Goal: Information Seeking & Learning: Learn about a topic

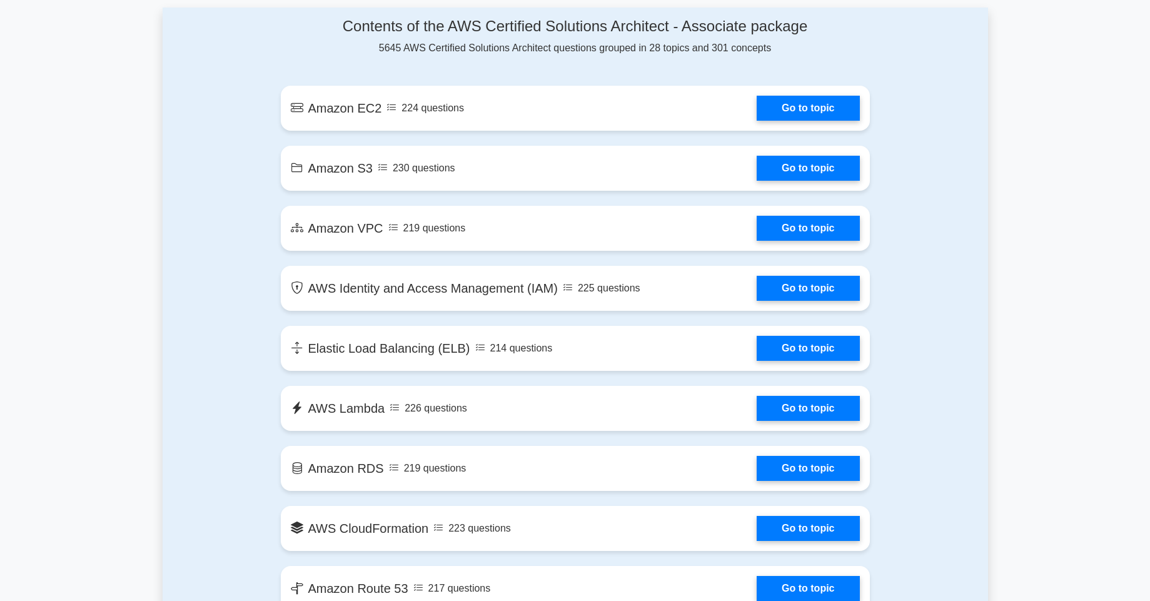
scroll to position [676, 0]
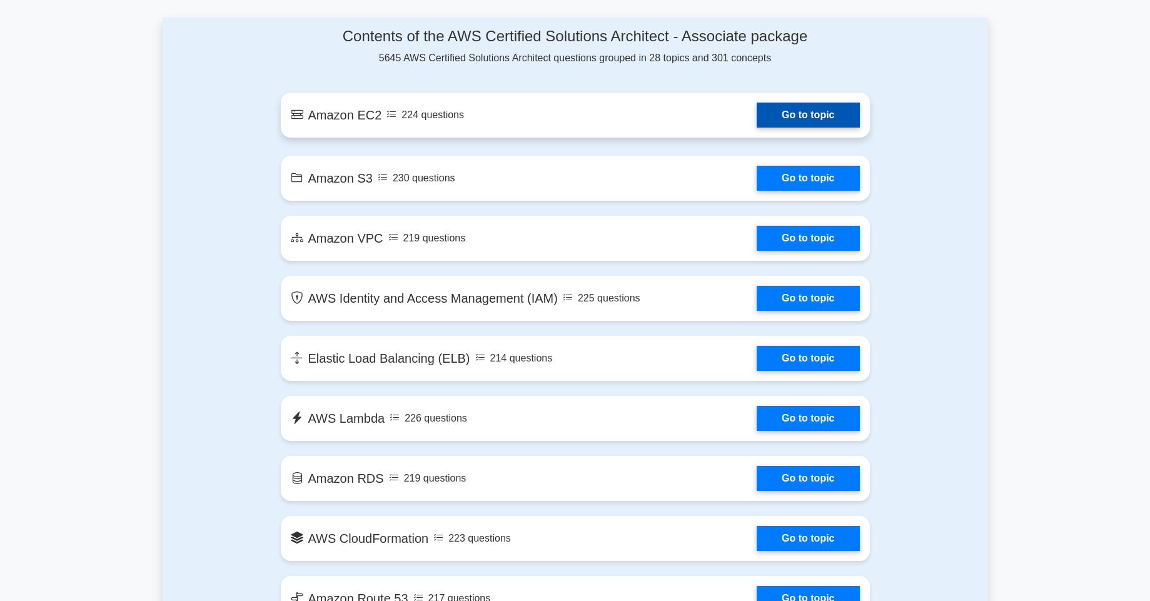
click at [818, 126] on link "Go to topic" at bounding box center [808, 115] width 103 height 25
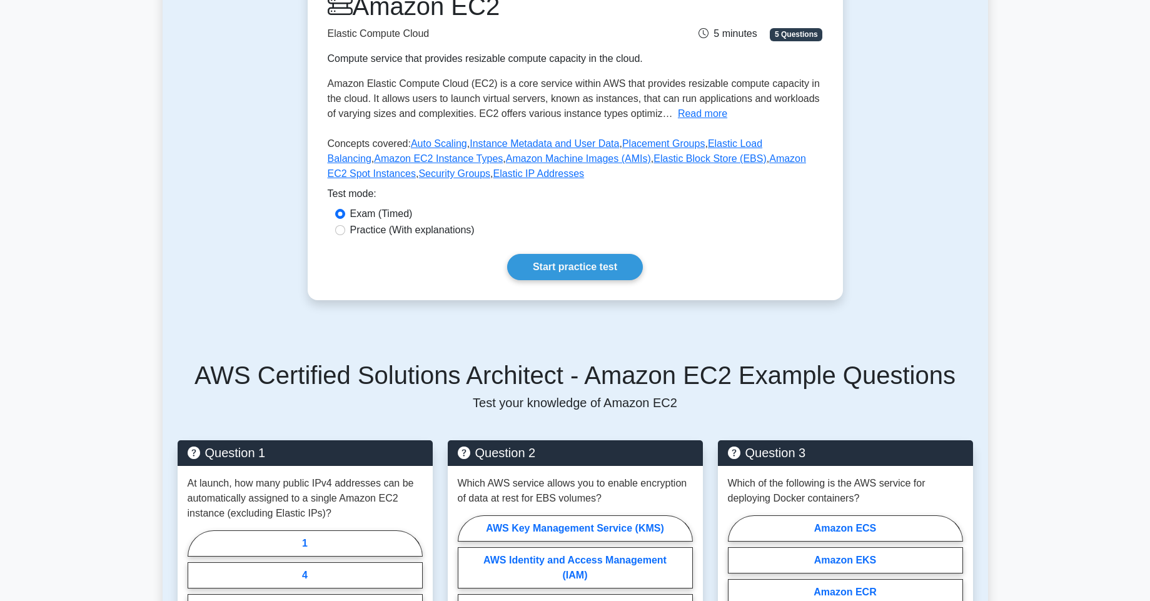
scroll to position [181, 0]
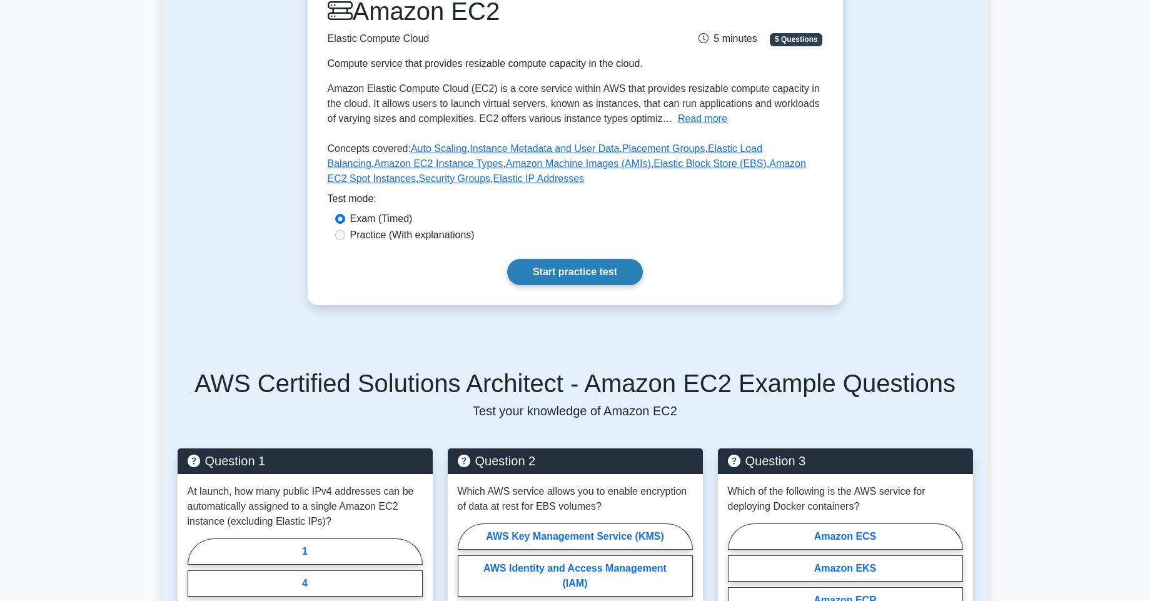
click at [599, 275] on link "Start practice test" at bounding box center [575, 272] width 136 height 26
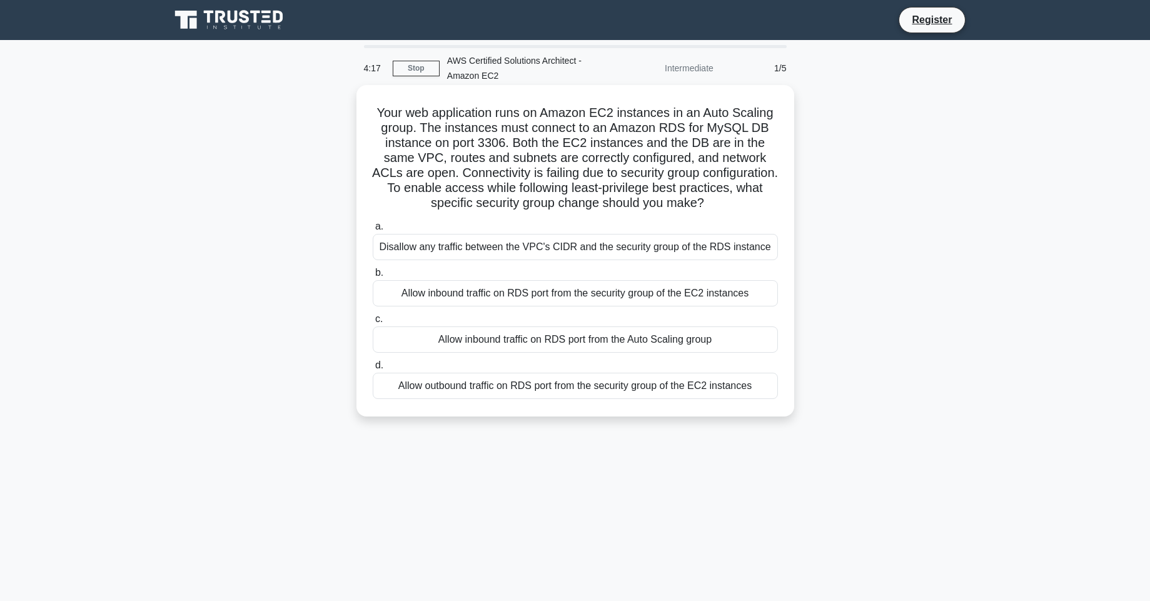
click at [462, 338] on div "Allow inbound traffic on RDS port from the Auto Scaling group" at bounding box center [575, 340] width 405 height 26
click at [373, 323] on input "c. Allow inbound traffic on RDS port from the Auto Scaling group" at bounding box center [373, 319] width 0 height 8
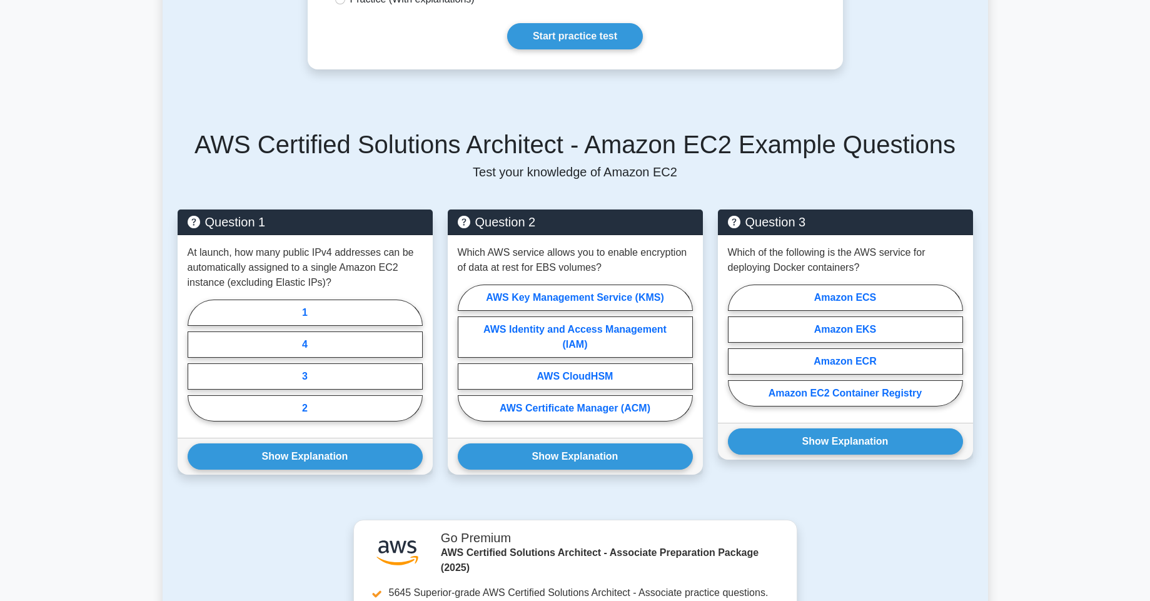
scroll to position [423, 0]
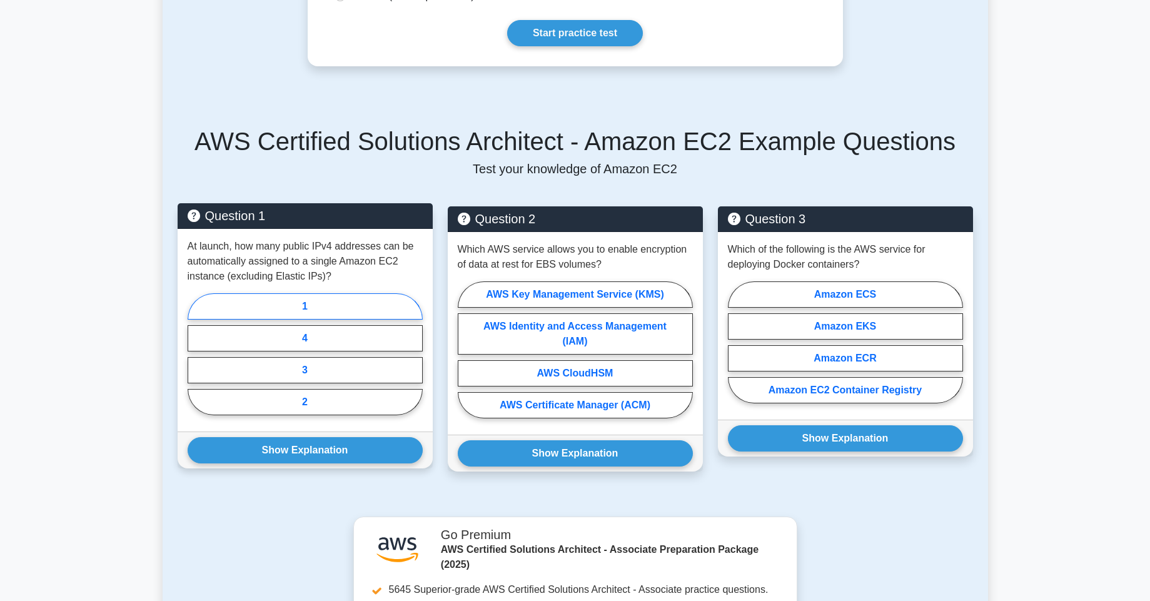
click at [278, 302] on label "1" at bounding box center [305, 306] width 235 height 26
click at [196, 354] on input "1" at bounding box center [192, 358] width 8 height 8
radio input "true"
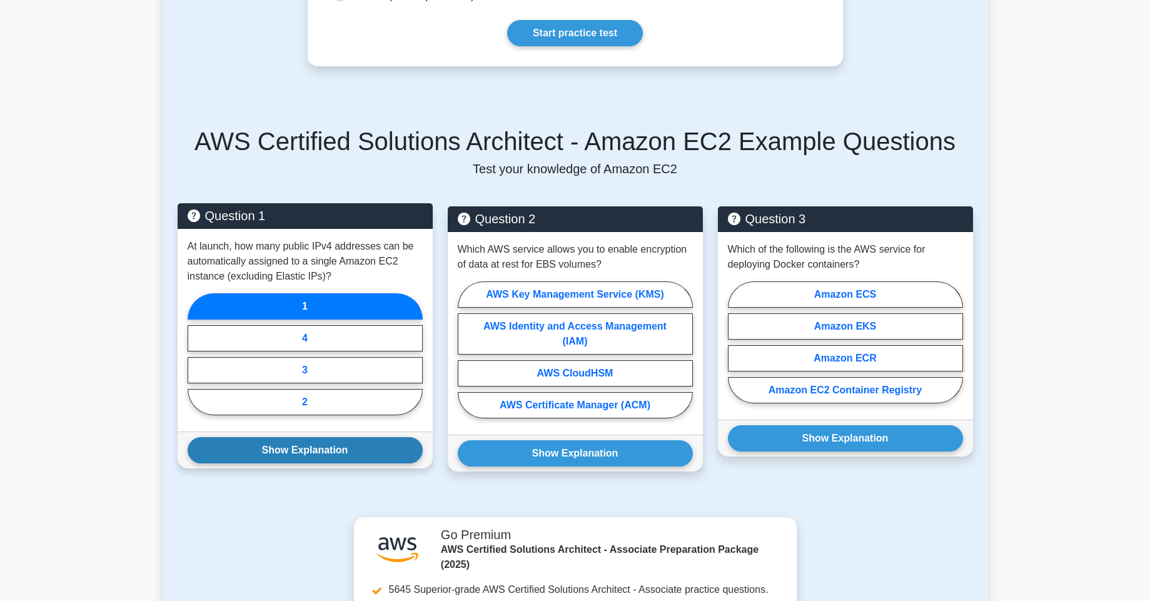
click at [345, 454] on button "Show Explanation" at bounding box center [305, 450] width 235 height 26
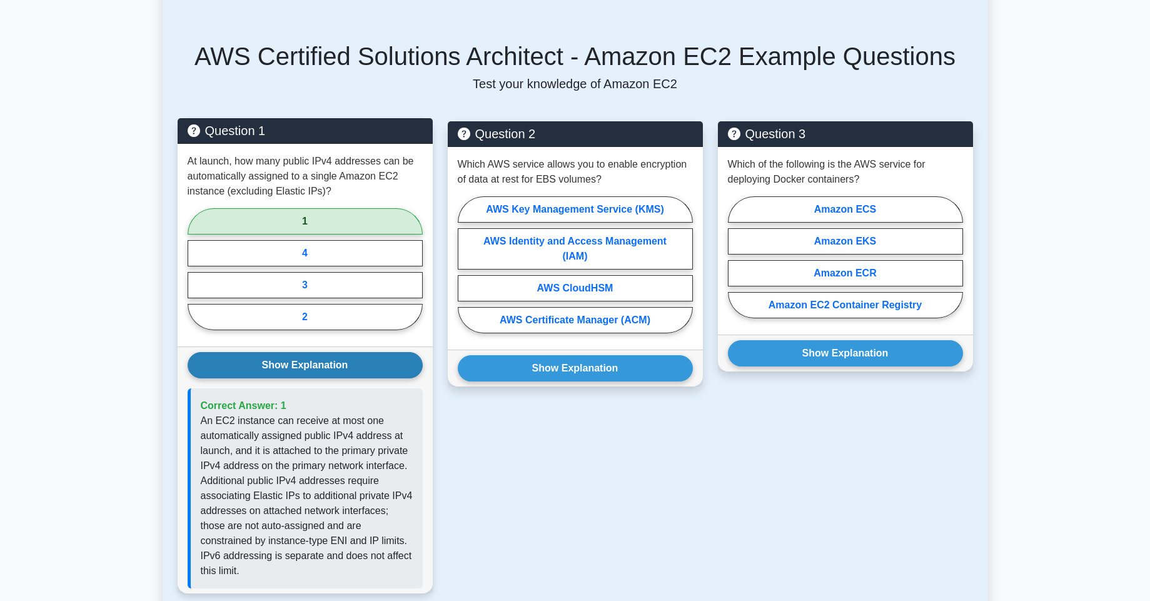
scroll to position [511, 0]
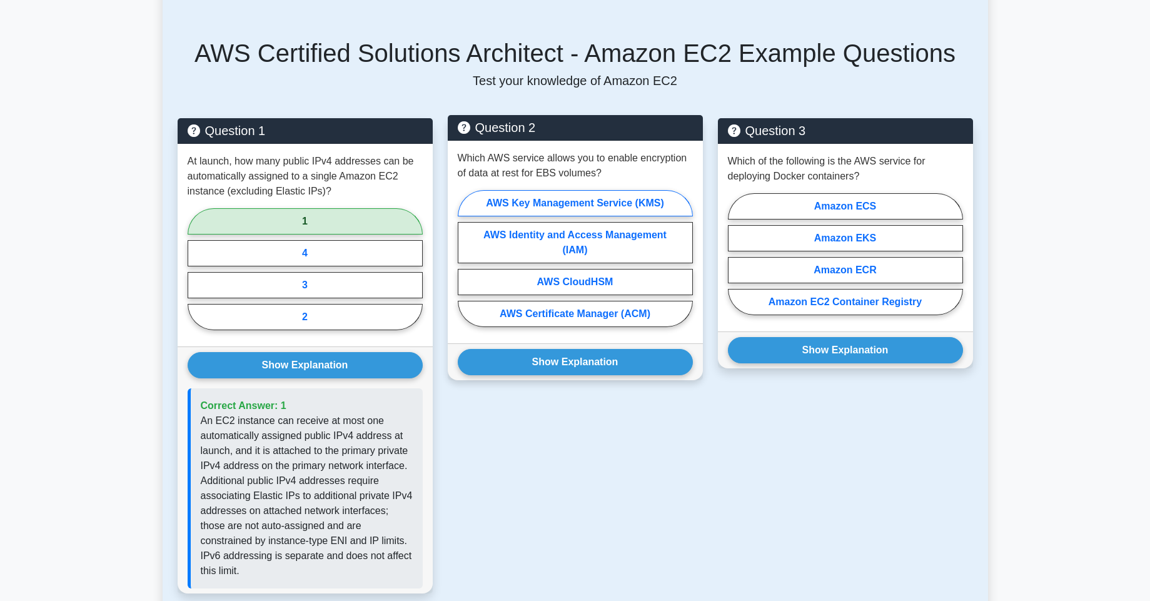
click at [534, 202] on label "AWS Key Management Service (KMS)" at bounding box center [575, 203] width 235 height 26
click at [466, 258] on input "AWS Key Management Service (KMS)" at bounding box center [462, 262] width 8 height 8
radio input "true"
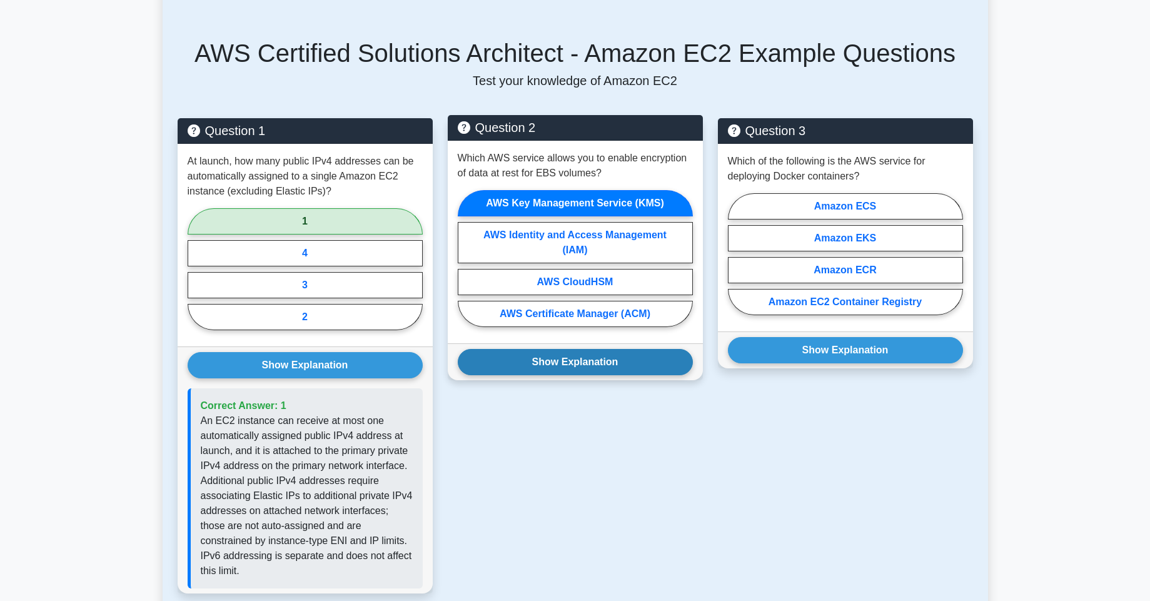
click at [584, 357] on button "Show Explanation" at bounding box center [575, 362] width 235 height 26
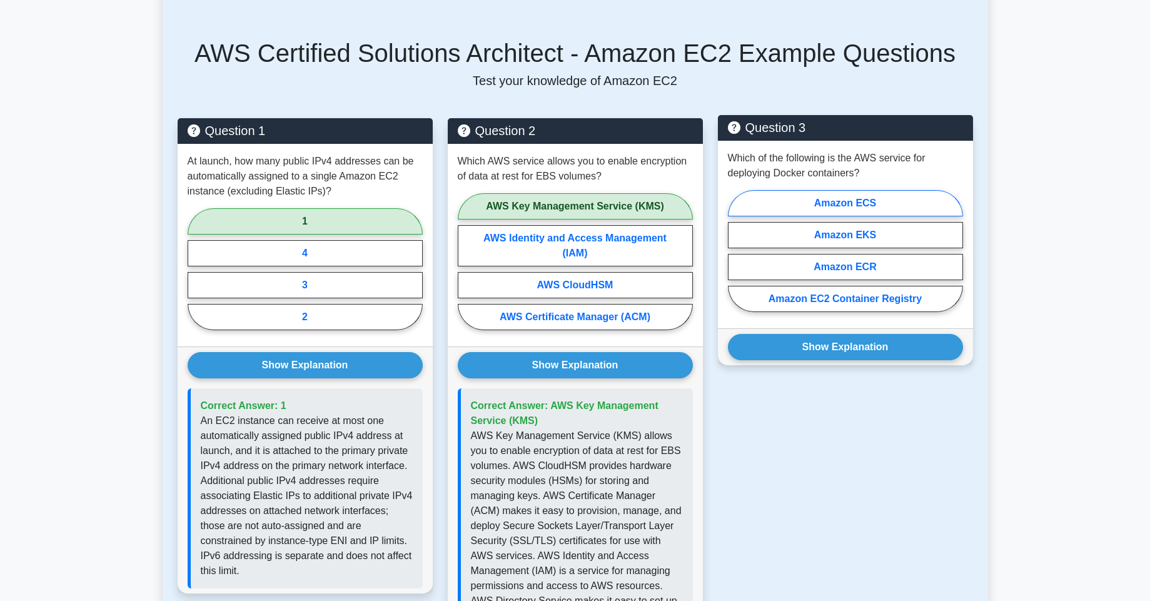
click at [853, 209] on label "Amazon ECS" at bounding box center [845, 203] width 235 height 26
click at [736, 251] on input "Amazon ECS" at bounding box center [732, 255] width 8 height 8
radio input "true"
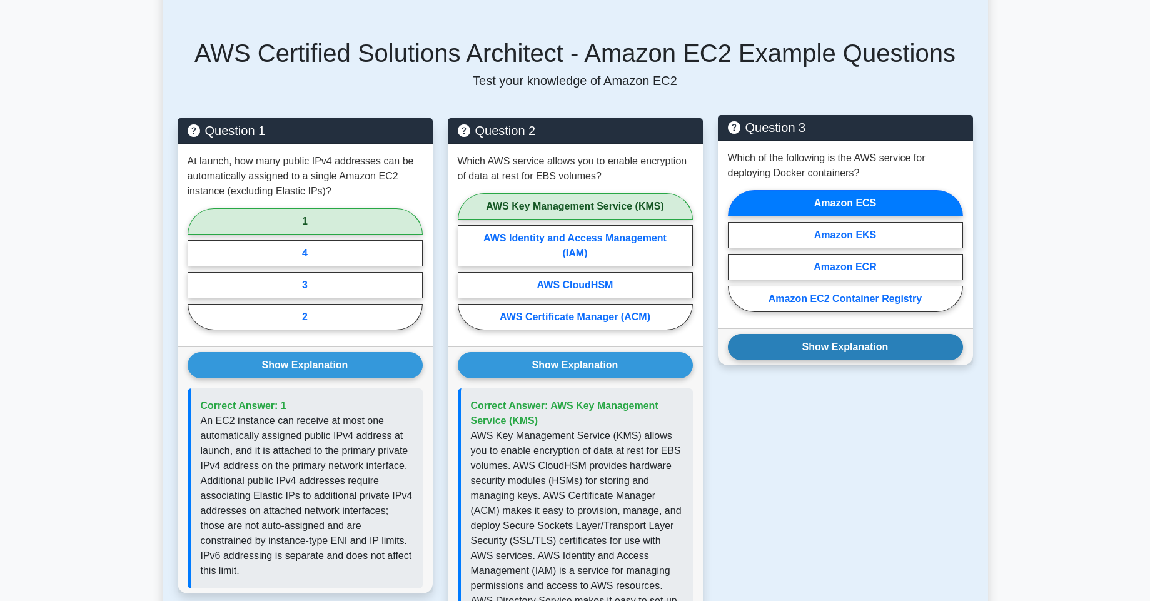
click at [861, 352] on button "Show Explanation" at bounding box center [845, 347] width 235 height 26
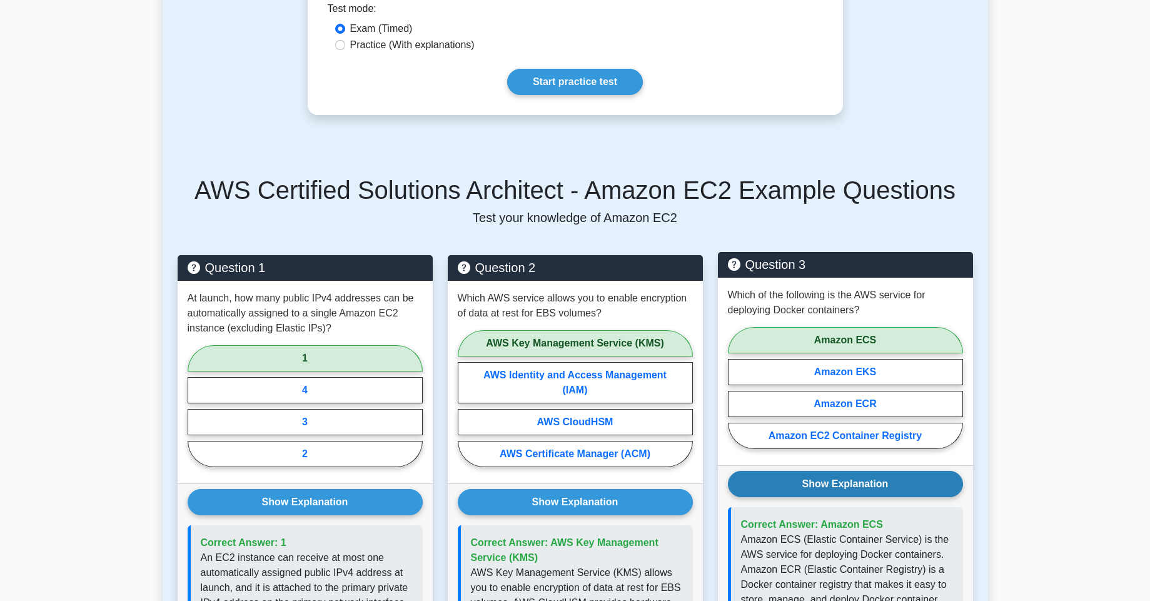
scroll to position [0, 0]
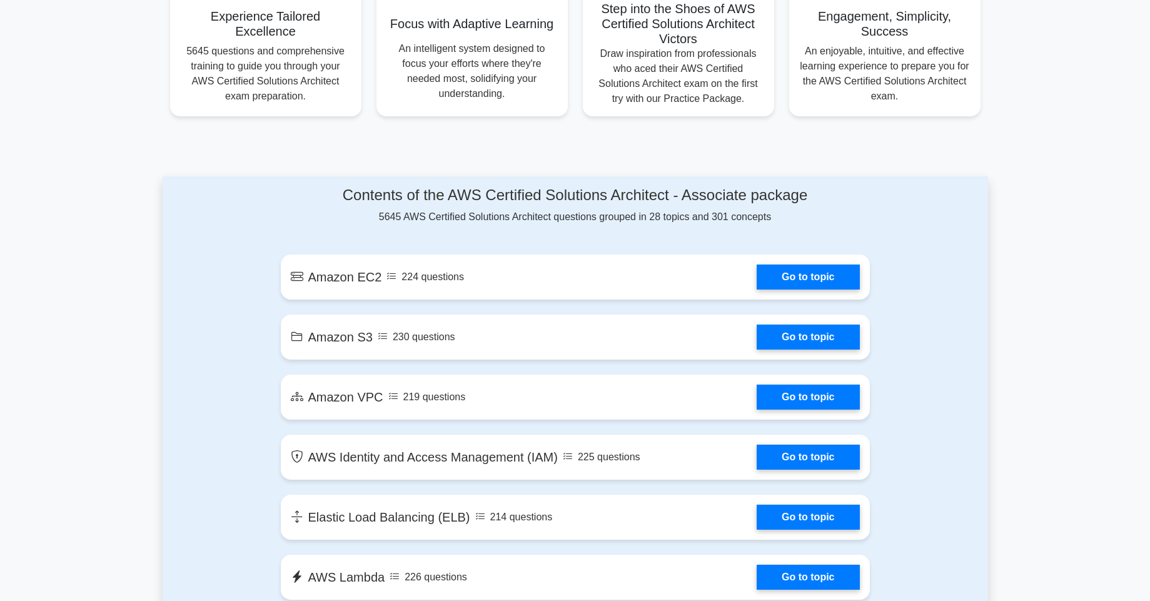
scroll to position [529, 0]
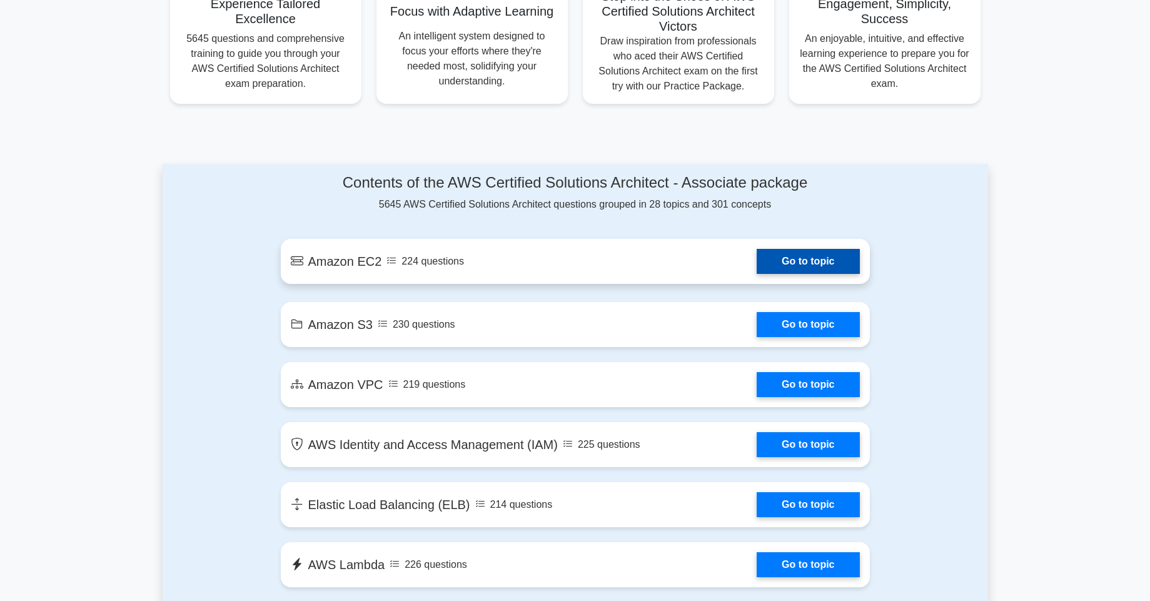
click at [822, 263] on link "Go to topic" at bounding box center [808, 261] width 103 height 25
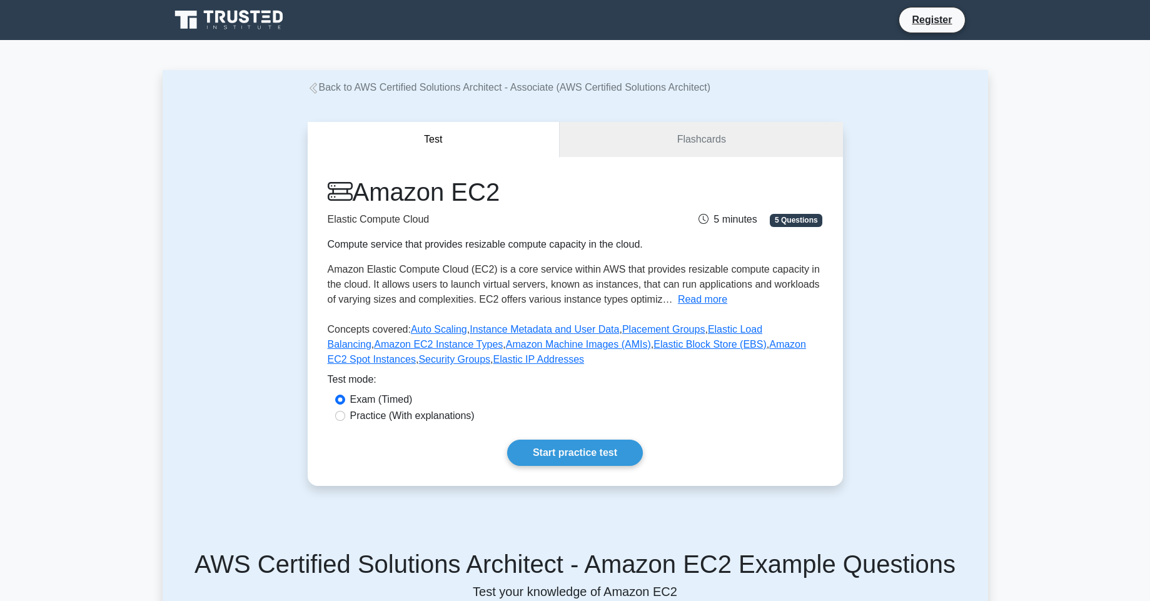
click at [435, 412] on label "Practice (With explanations)" at bounding box center [412, 416] width 124 height 15
click at [345, 412] on input "Practice (With explanations)" at bounding box center [340, 416] width 10 height 10
radio input "true"
click at [558, 452] on link "Start practice test" at bounding box center [575, 453] width 136 height 26
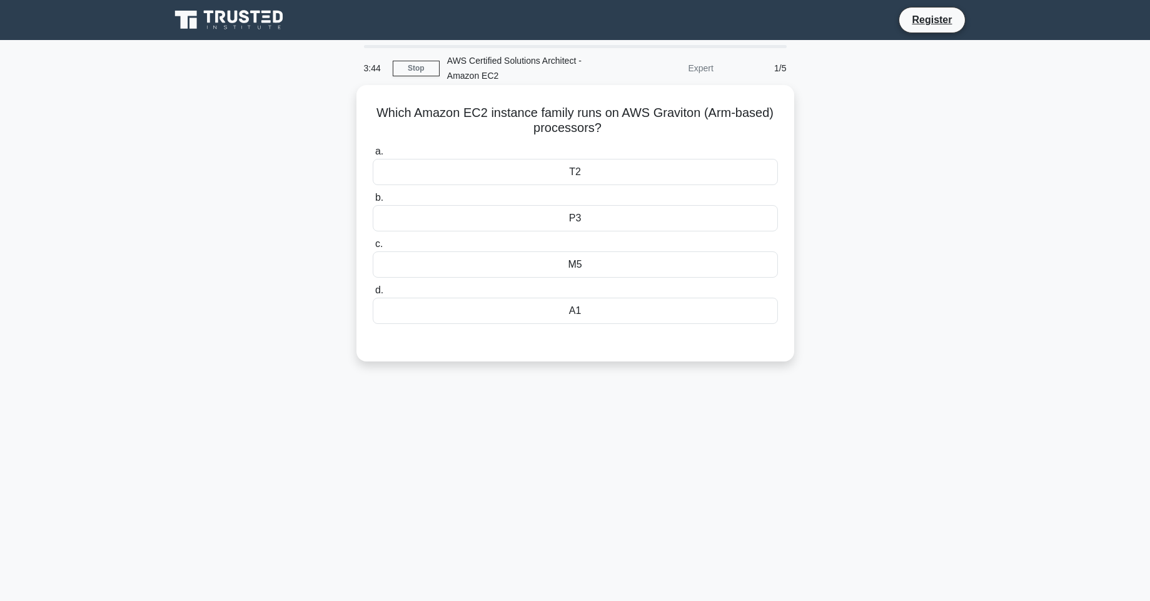
click at [650, 213] on div "P3" at bounding box center [575, 218] width 405 height 26
click at [373, 202] on input "b. P3" at bounding box center [373, 198] width 0 height 8
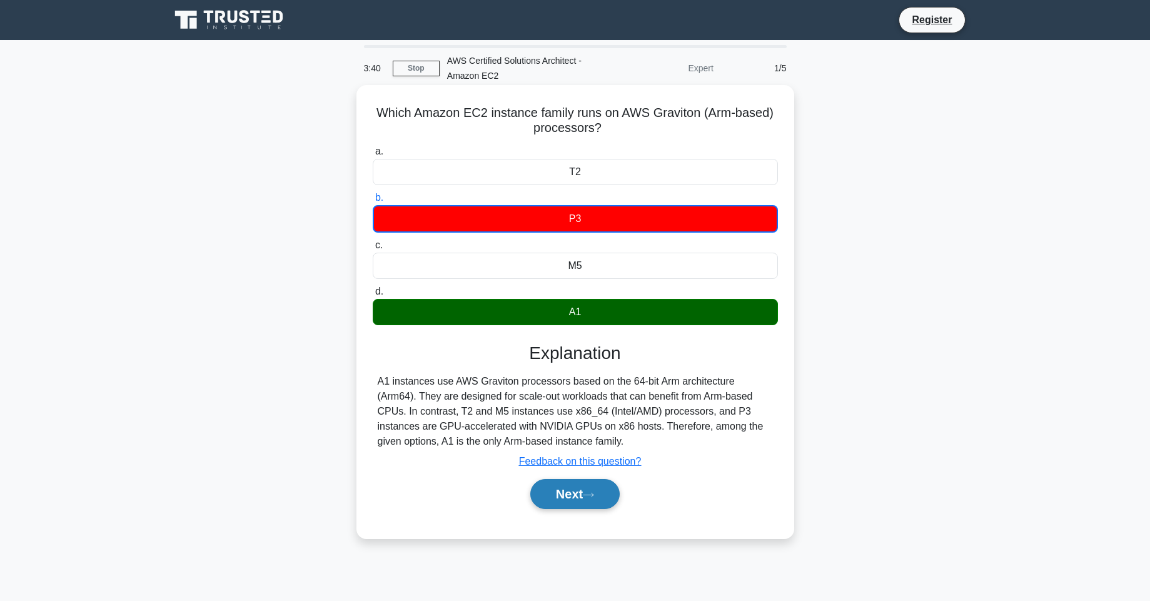
click at [573, 501] on button "Next" at bounding box center [575, 494] width 89 height 30
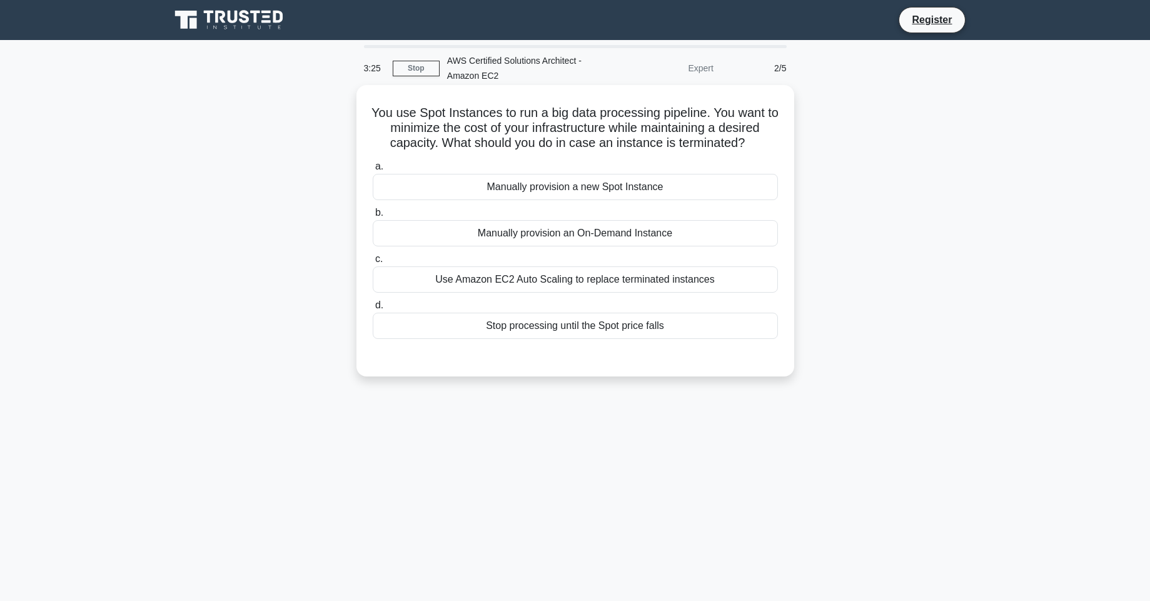
click at [684, 284] on div "Use Amazon EC2 Auto Scaling to replace terminated instances" at bounding box center [575, 280] width 405 height 26
click at [373, 263] on input "c. Use Amazon EC2 Auto Scaling to replace terminated instances" at bounding box center [373, 259] width 0 height 8
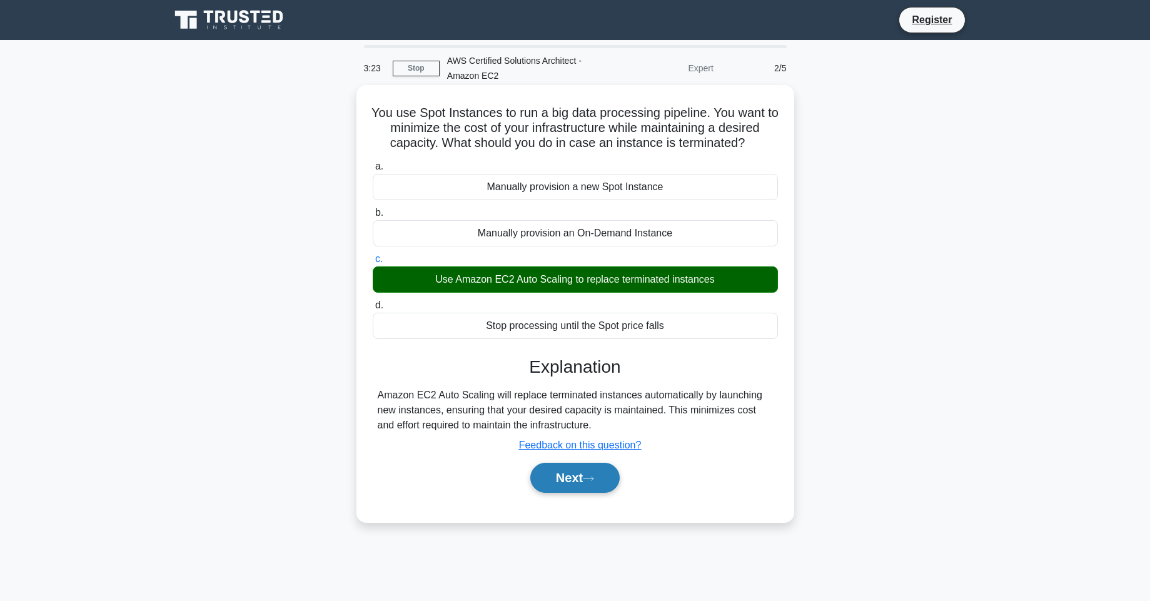
click at [573, 484] on button "Next" at bounding box center [575, 478] width 89 height 30
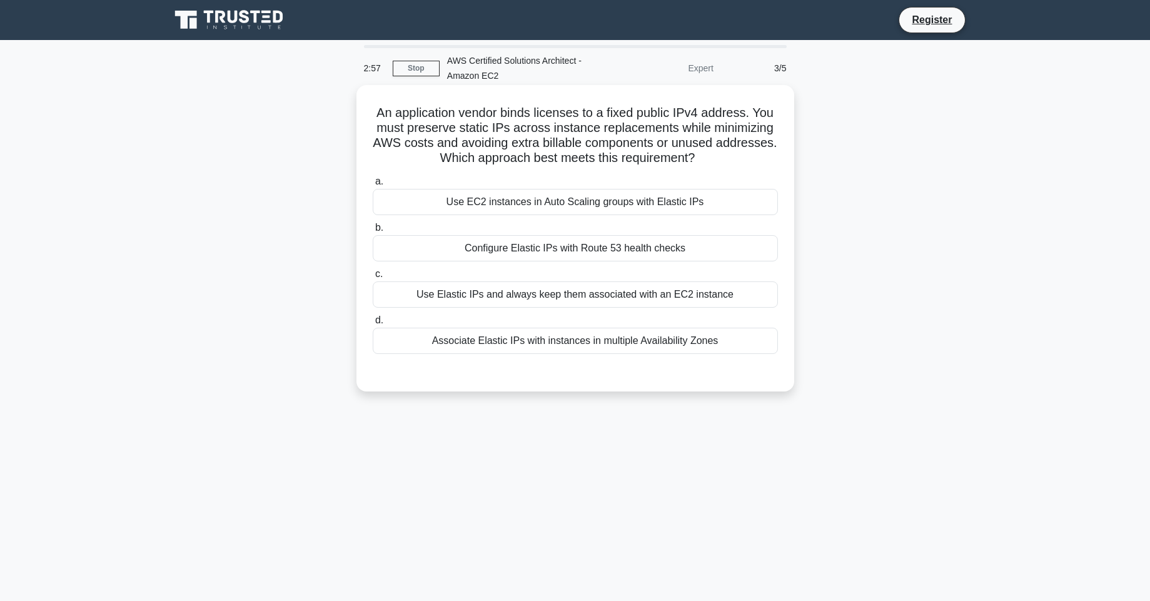
click at [634, 293] on div "Use Elastic IPs and always keep them associated with an EC2 instance" at bounding box center [575, 295] width 405 height 26
click at [373, 278] on input "c. Use Elastic IPs and always keep them associated with an EC2 instance" at bounding box center [373, 274] width 0 height 8
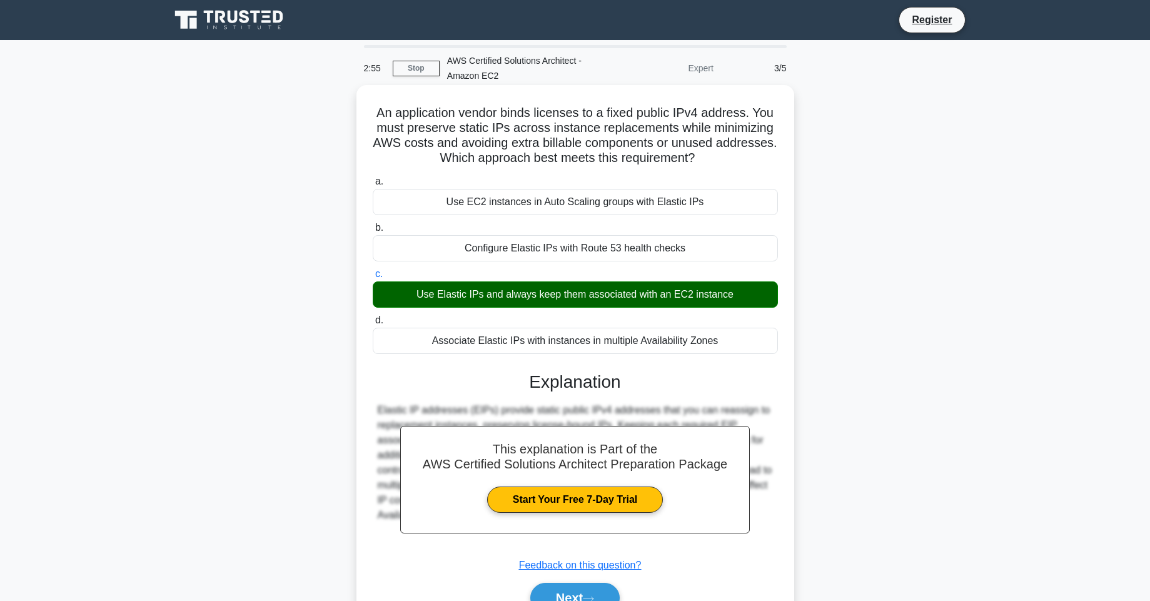
scroll to position [74, 0]
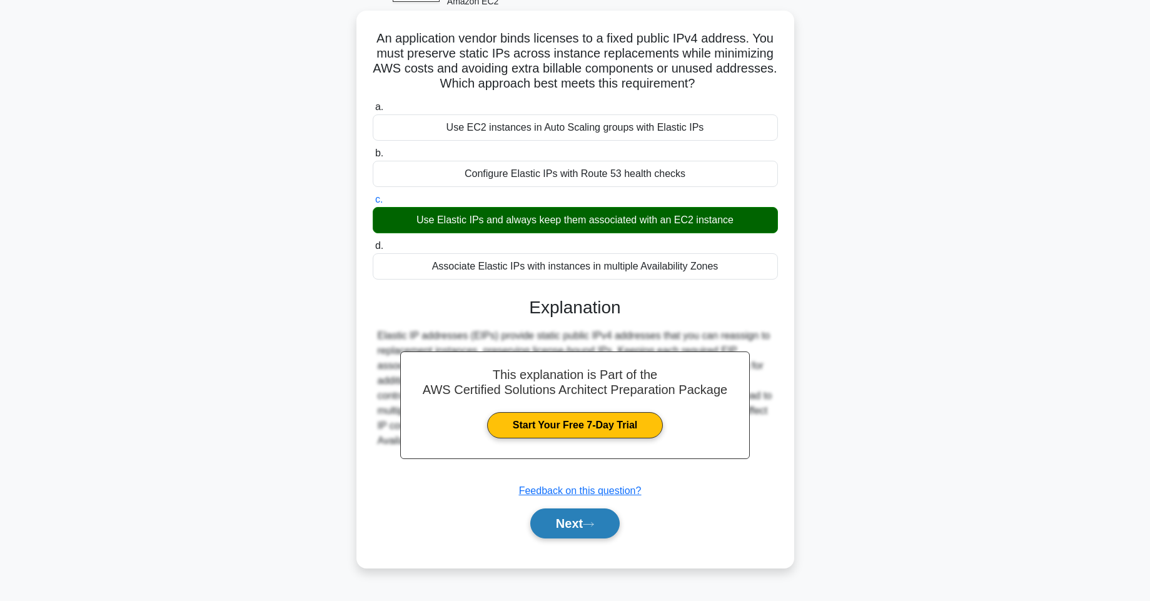
click at [584, 516] on button "Next" at bounding box center [575, 524] width 89 height 30
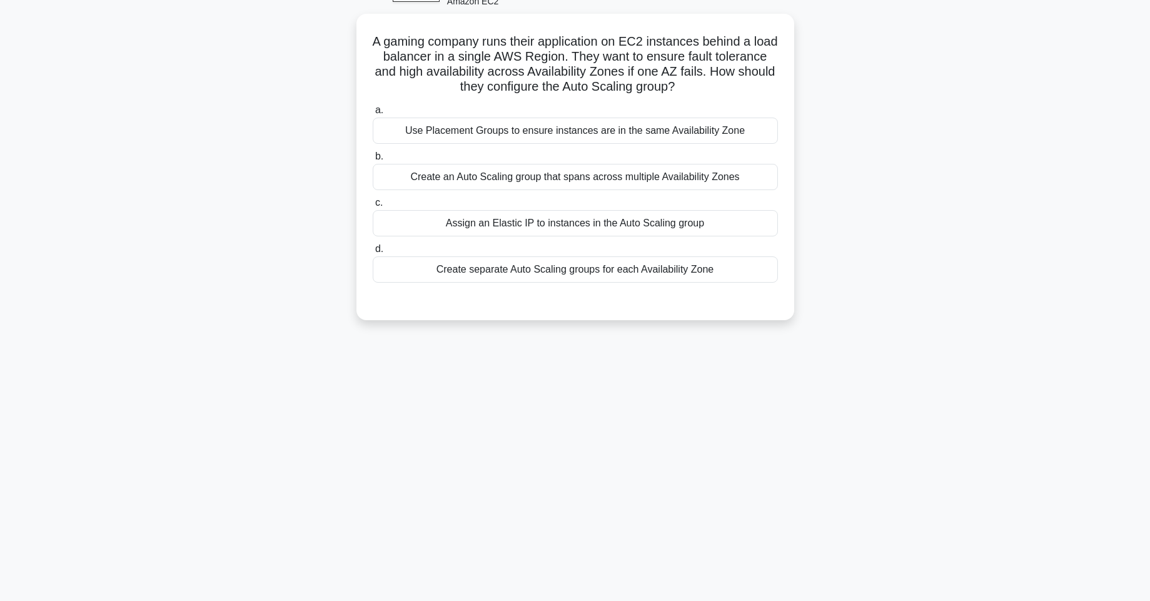
scroll to position [0, 0]
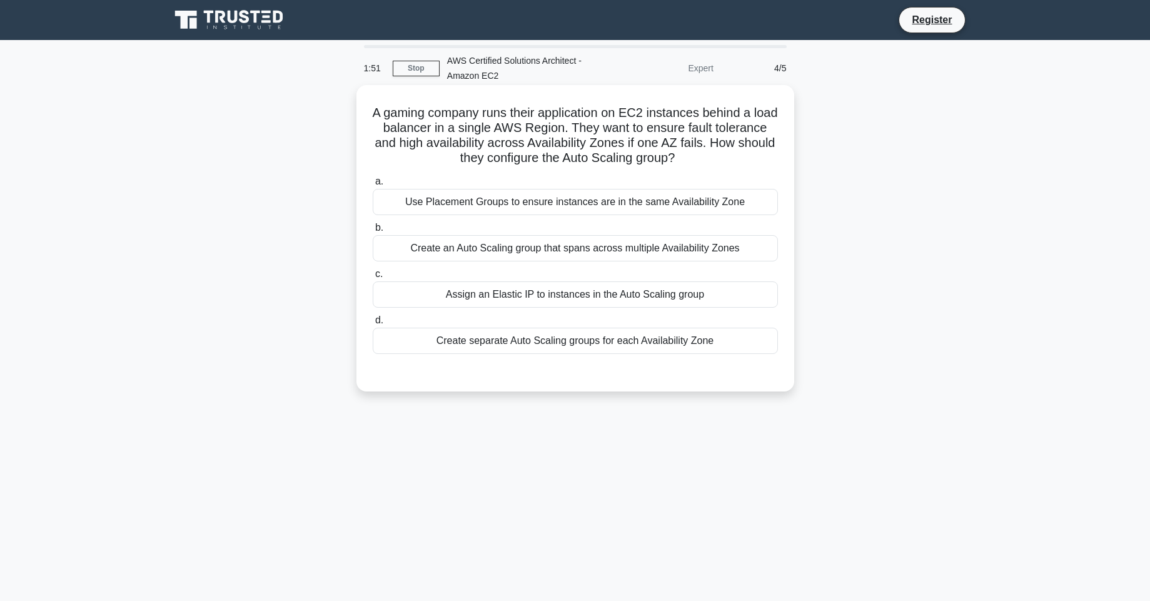
click at [681, 337] on div "Create separate Auto Scaling groups for each Availability Zone" at bounding box center [575, 341] width 405 height 26
click at [373, 325] on input "d. Create separate Auto Scaling groups for each Availability Zone" at bounding box center [373, 321] width 0 height 8
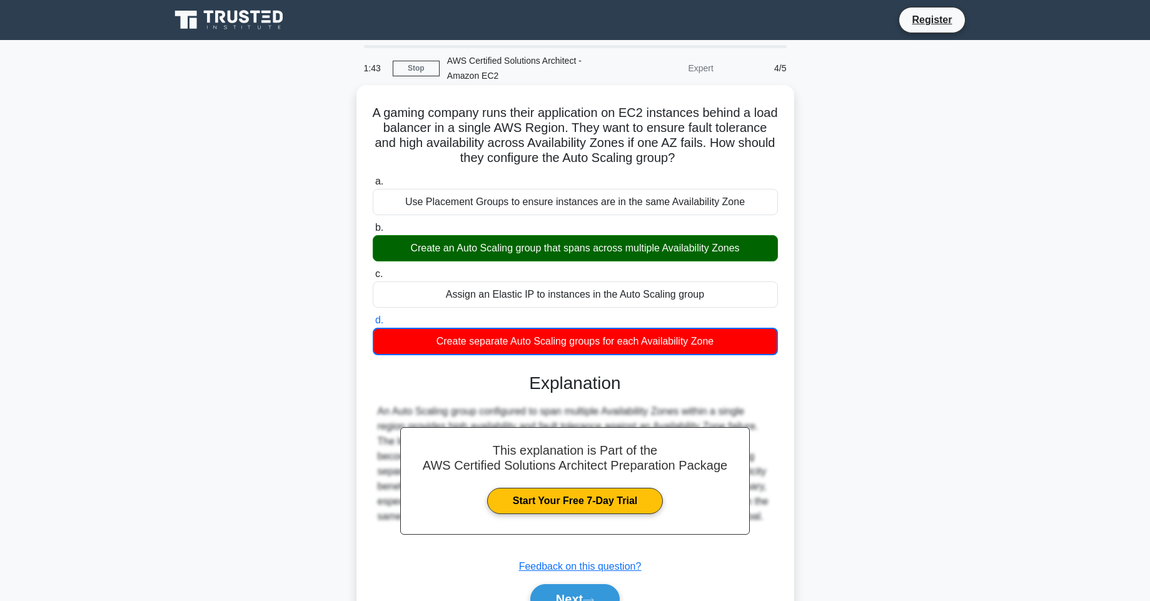
scroll to position [74, 0]
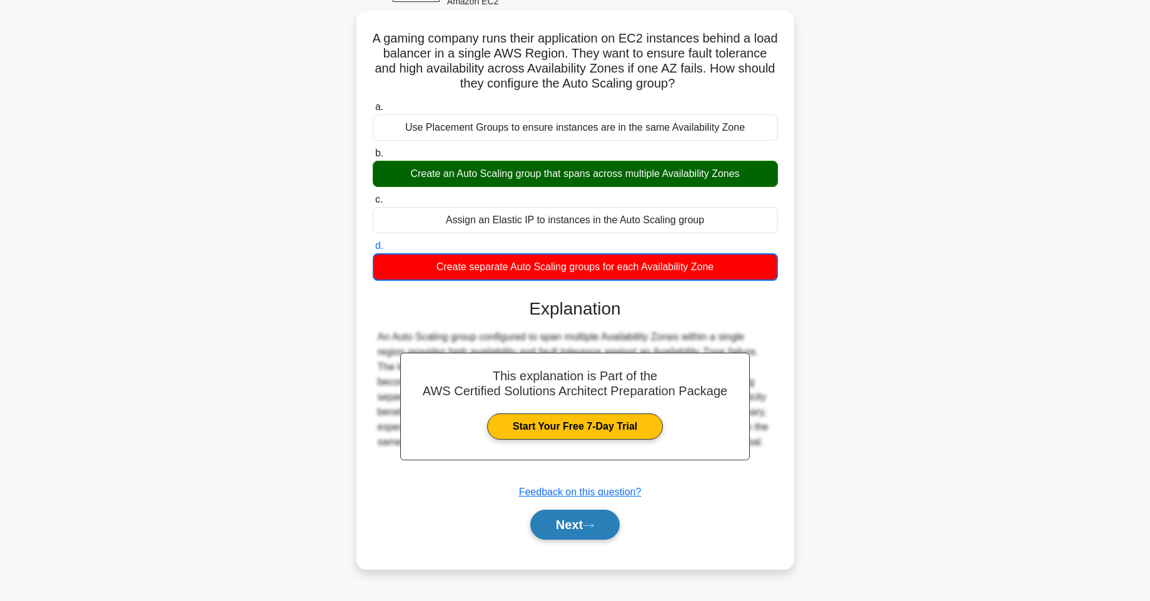
click at [576, 526] on button "Next" at bounding box center [575, 525] width 89 height 30
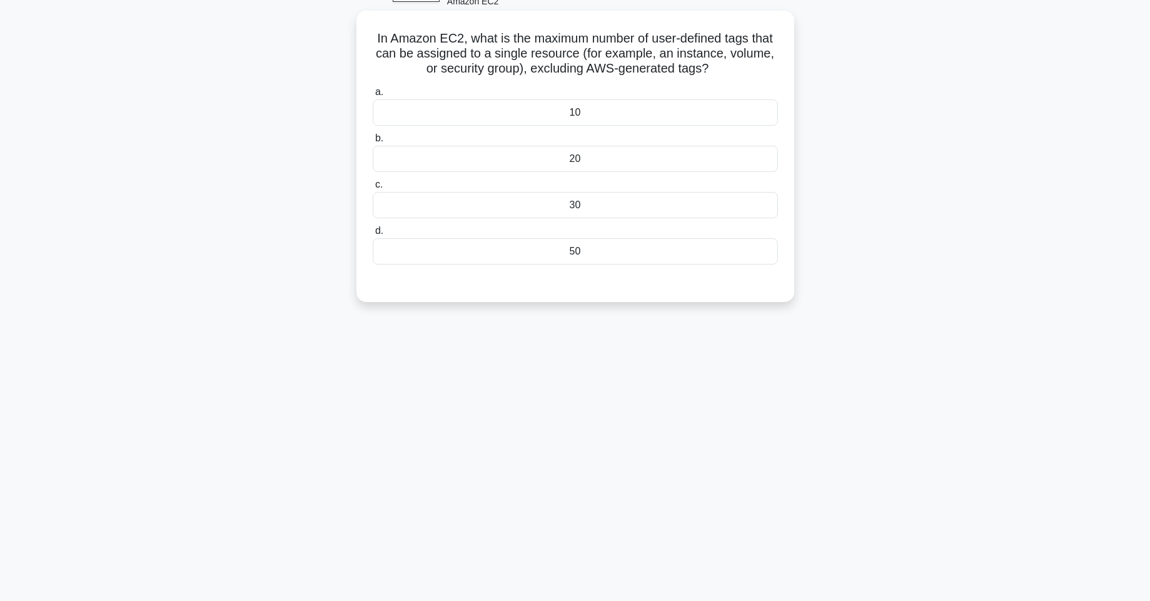
scroll to position [0, 0]
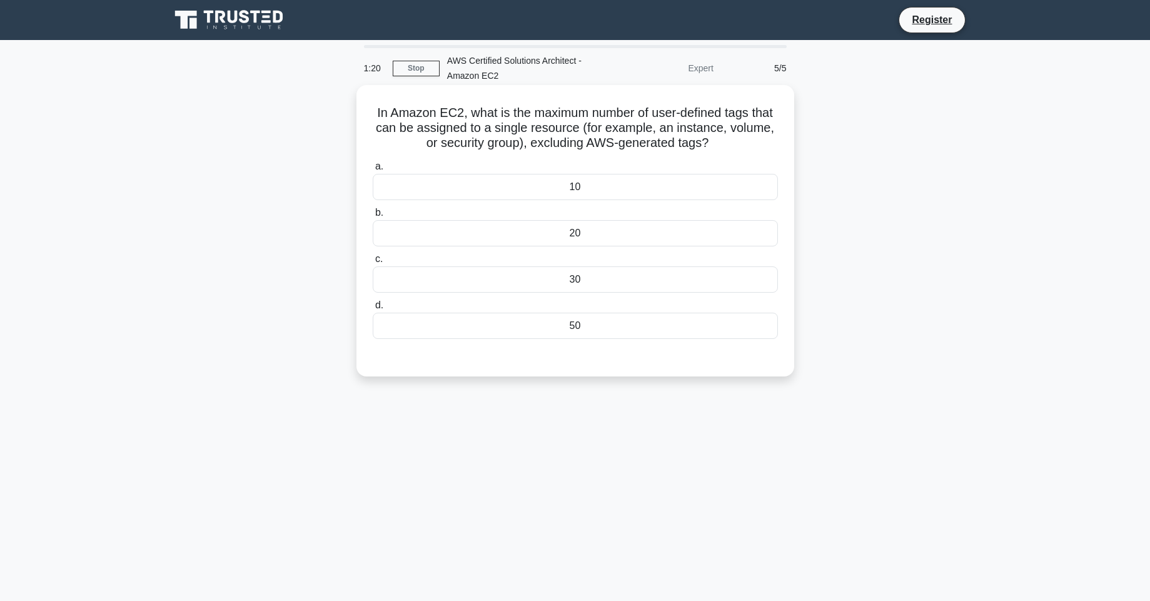
click at [605, 232] on div "20" at bounding box center [575, 233] width 405 height 26
click at [373, 217] on input "b. 20" at bounding box center [373, 213] width 0 height 8
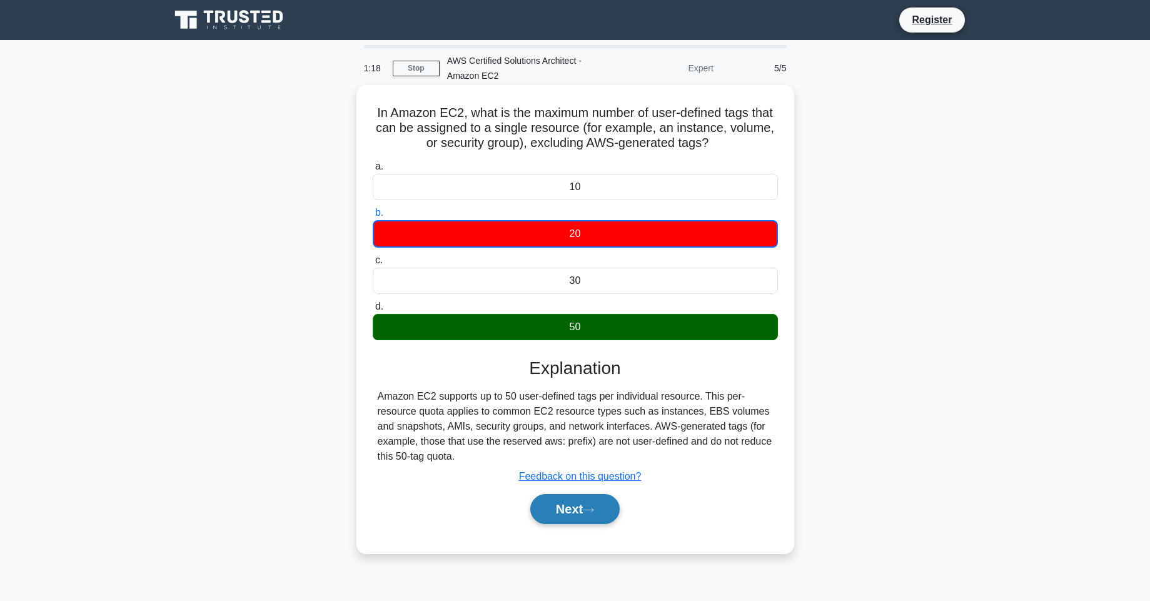
click at [587, 516] on button "Next" at bounding box center [575, 509] width 89 height 30
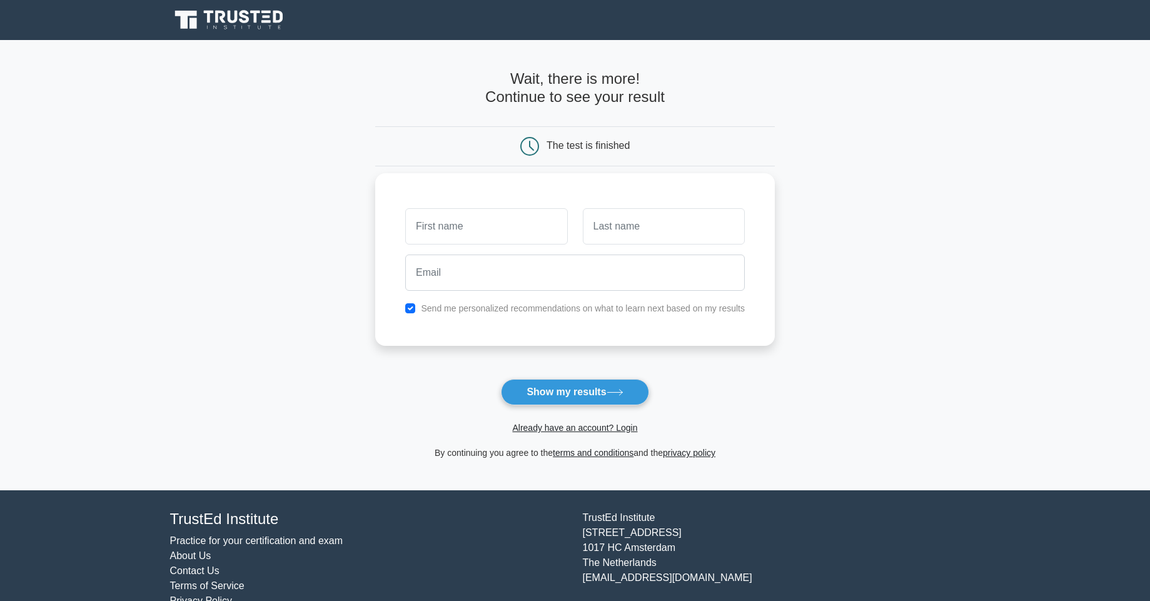
click at [537, 221] on input "text" at bounding box center [486, 226] width 162 height 36
type input "[DEMOGRAPHIC_DATA]"
click at [628, 246] on div at bounding box center [664, 226] width 177 height 46
click at [659, 230] on input "text" at bounding box center [664, 226] width 162 height 36
type input "Uzair"
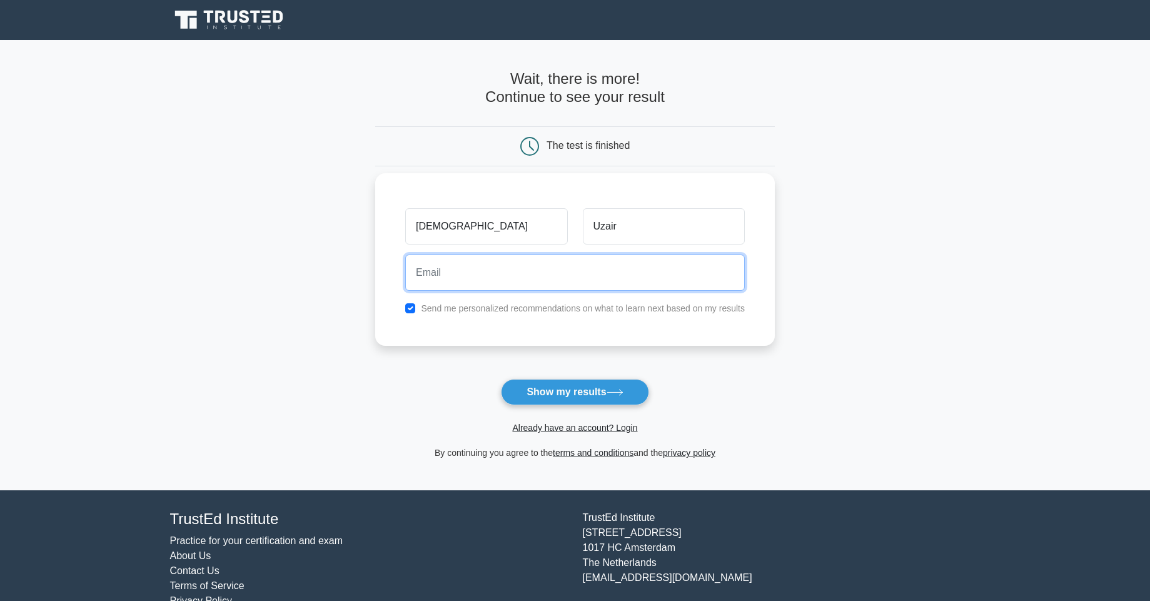
click at [612, 272] on input "email" at bounding box center [575, 273] width 340 height 36
type input "ozairkhanan@gmail.com"
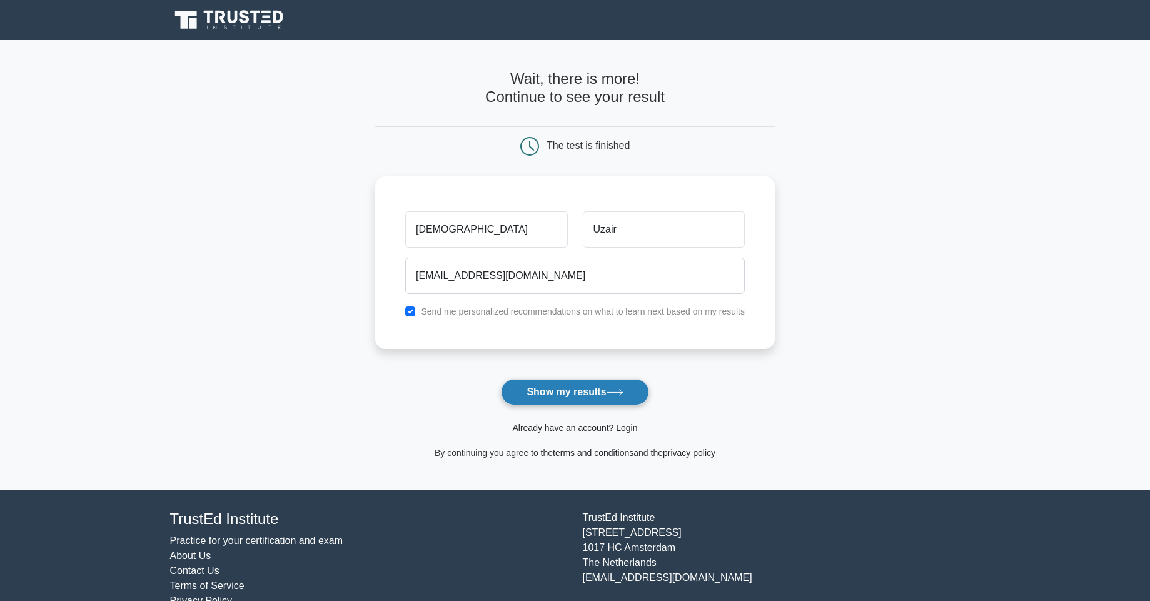
click at [602, 393] on button "Show my results" at bounding box center [575, 392] width 148 height 26
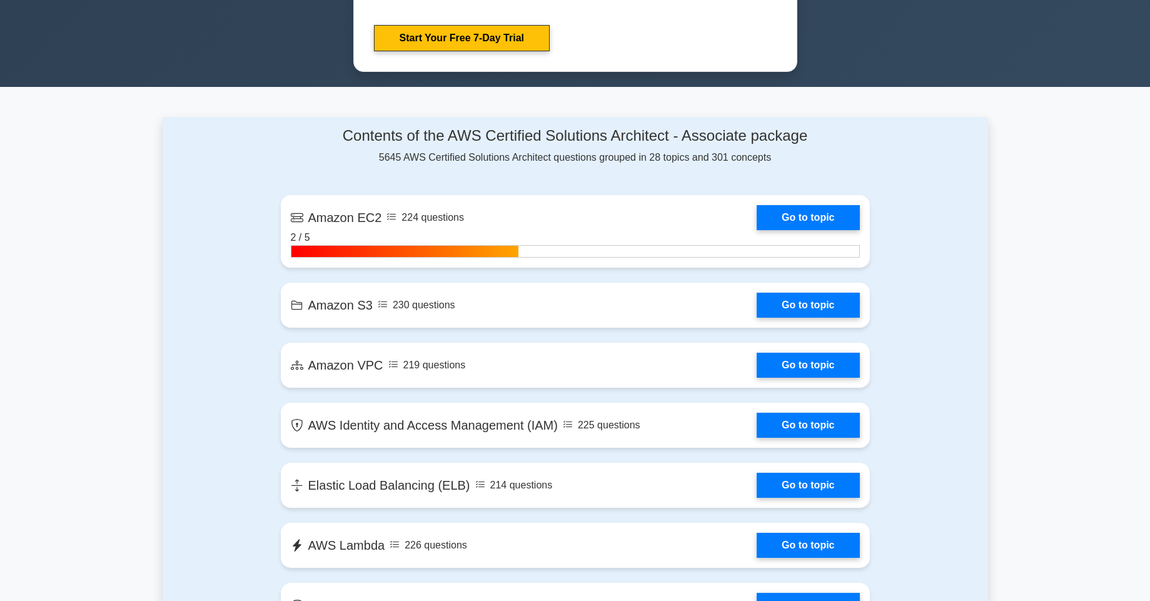
scroll to position [728, 0]
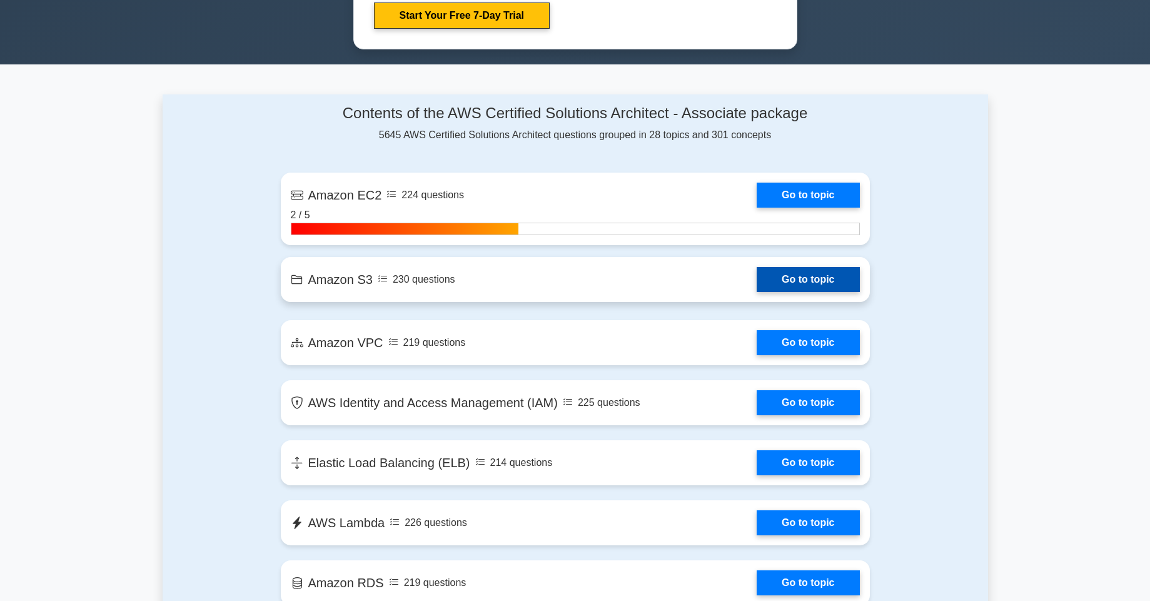
click at [800, 289] on link "Go to topic" at bounding box center [808, 279] width 103 height 25
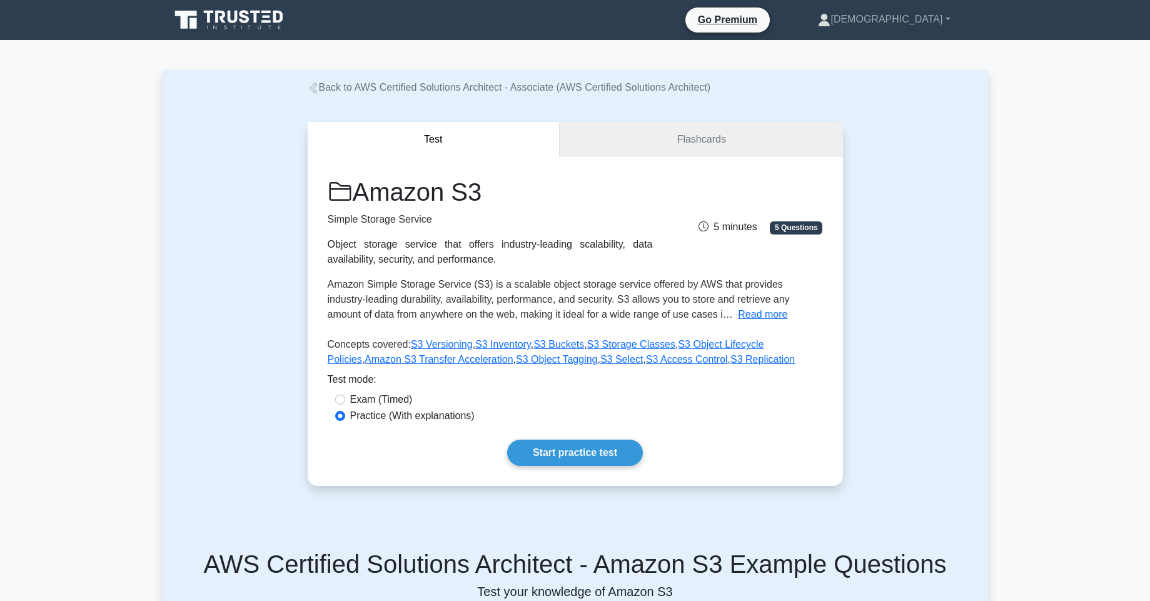
click at [378, 396] on label "Exam (Timed)" at bounding box center [381, 399] width 63 height 15
click at [345, 396] on input "Exam (Timed)" at bounding box center [340, 400] width 10 height 10
radio input "true"
click at [607, 457] on link "Start practice test" at bounding box center [575, 453] width 136 height 26
